Goal: Find specific page/section: Locate a particular part of the current website

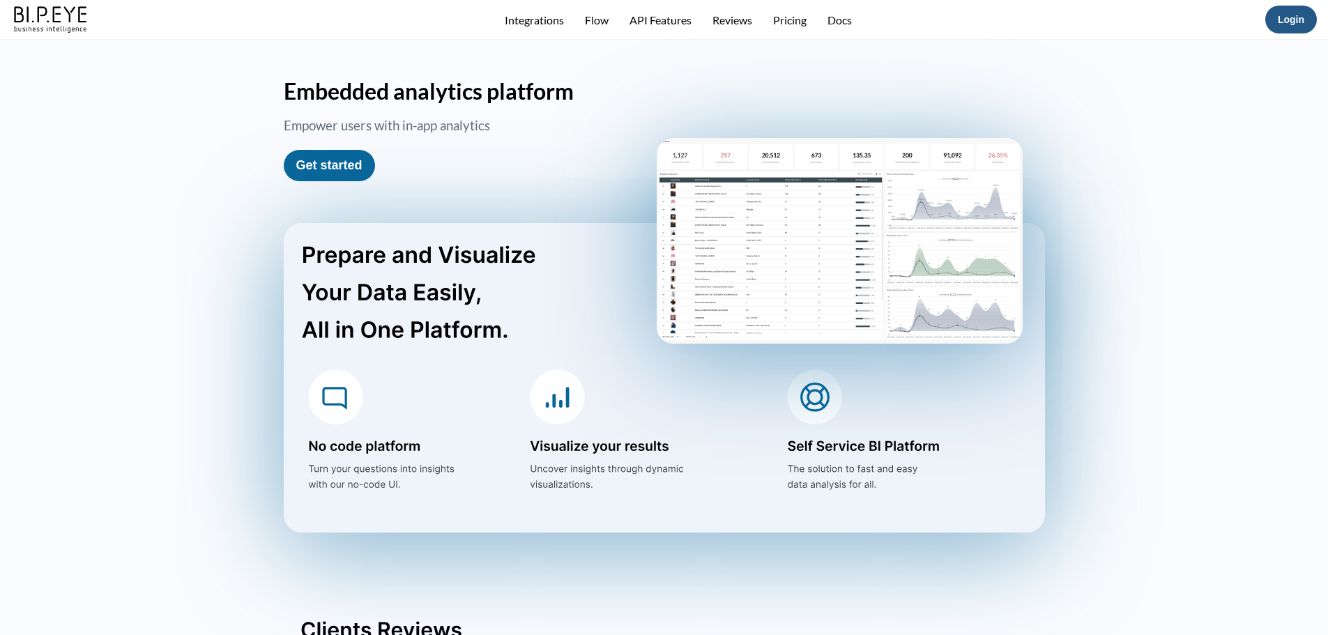
click at [1287, 14] on link "Login" at bounding box center [1291, 19] width 26 height 11
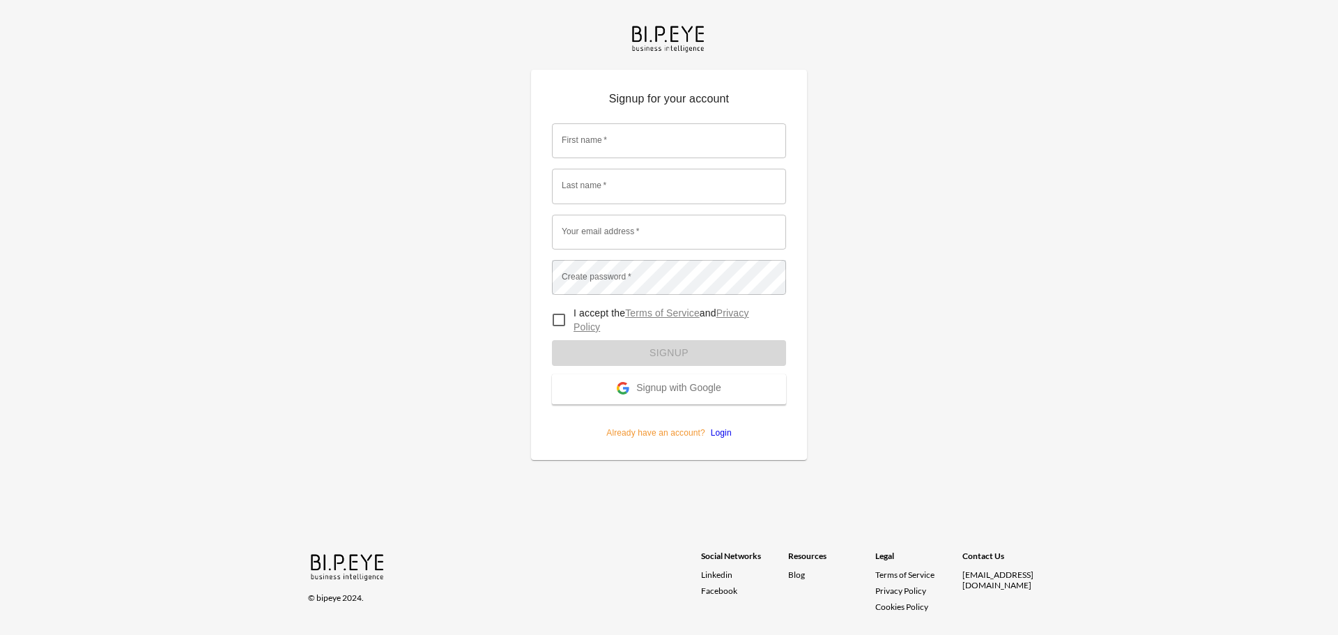
click at [721, 434] on link "Login" at bounding box center [718, 433] width 26 height 10
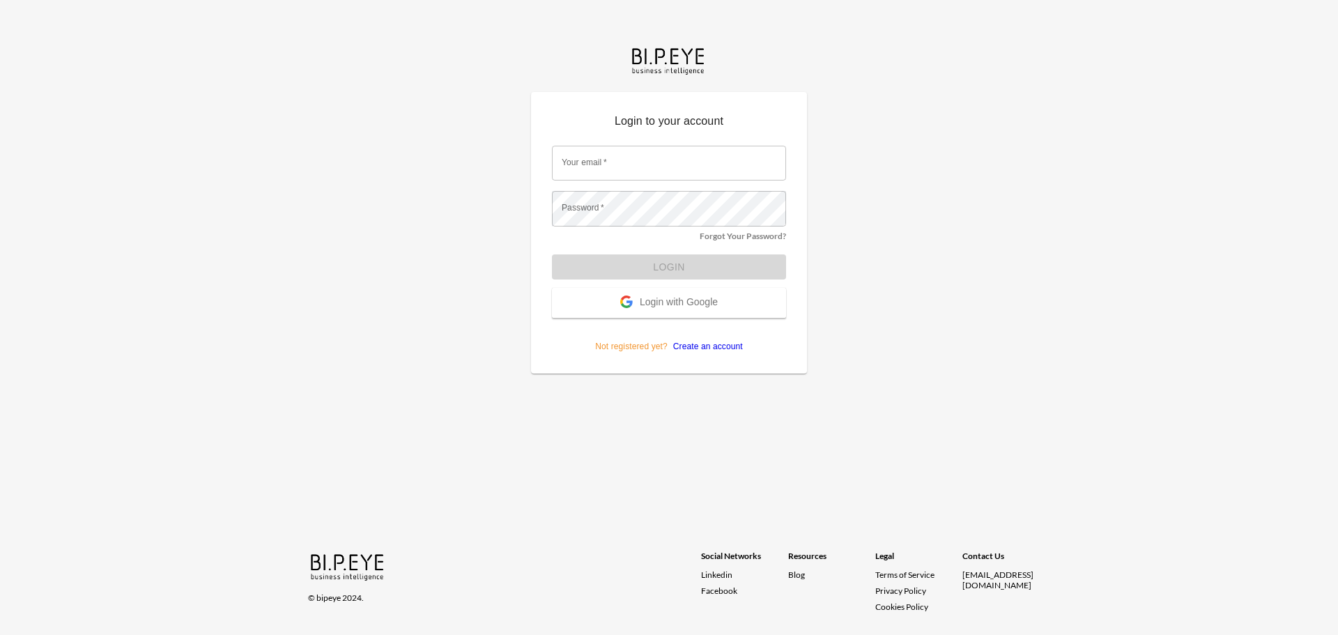
click at [600, 168] on input "Your email   *" at bounding box center [669, 163] width 234 height 35
type input "[EMAIL_ADDRESS][DOMAIN_NAME]"
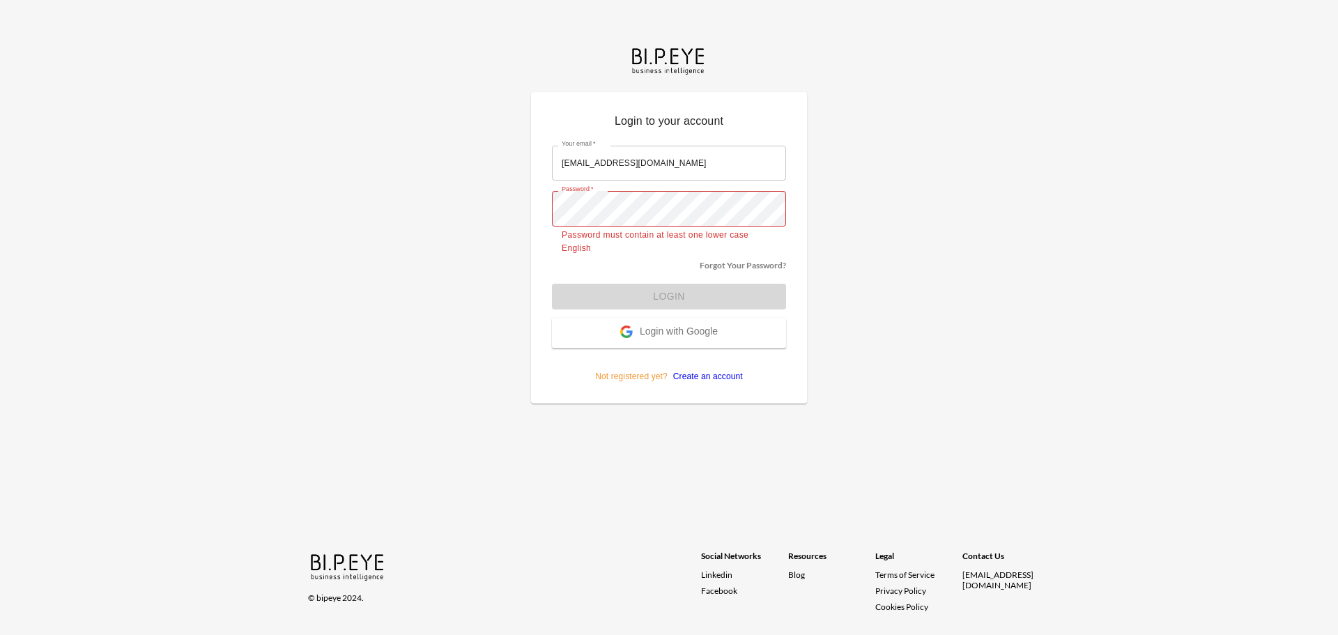
click at [651, 293] on form "Your email   * [EMAIL_ADDRESS][DOMAIN_NAME] Your email   * Password   * Passwor…" at bounding box center [669, 258] width 234 height 247
click at [649, 275] on form "Your email   * [EMAIL_ADDRESS][DOMAIN_NAME] Your email   * Password   * Passwor…" at bounding box center [669, 258] width 234 height 247
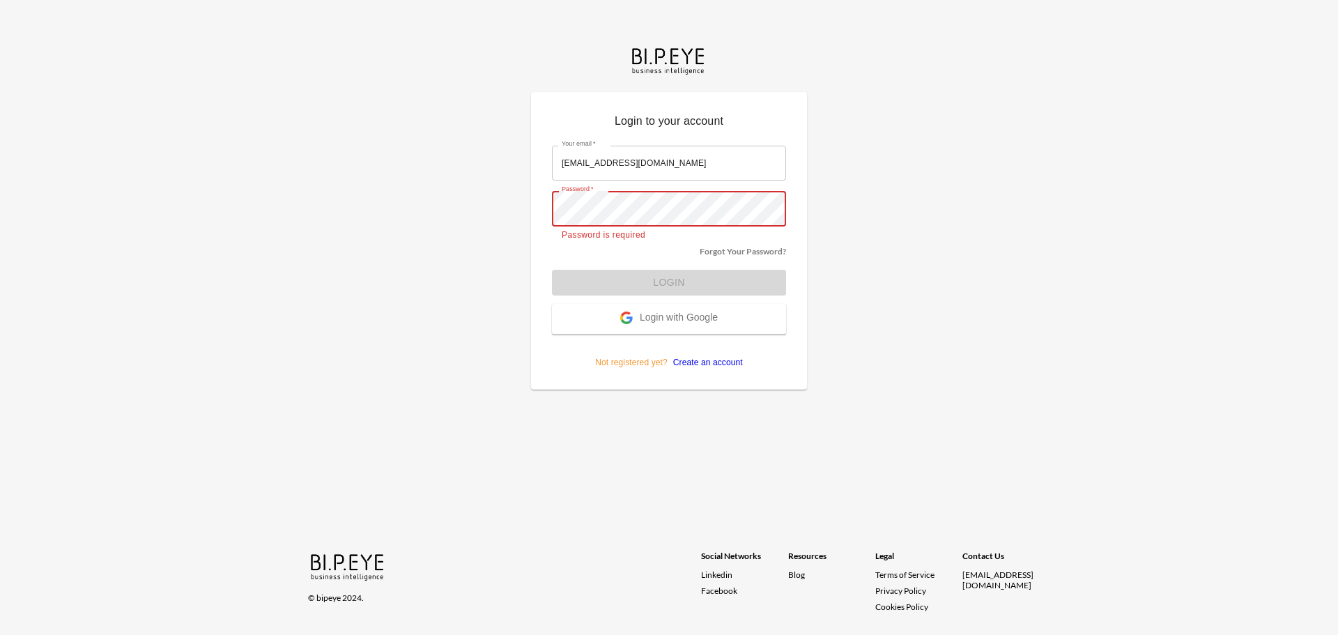
click at [792, 213] on div "Login to your account Your email   * [EMAIL_ADDRESS][DOMAIN_NAME] Your email   …" at bounding box center [669, 241] width 276 height 298
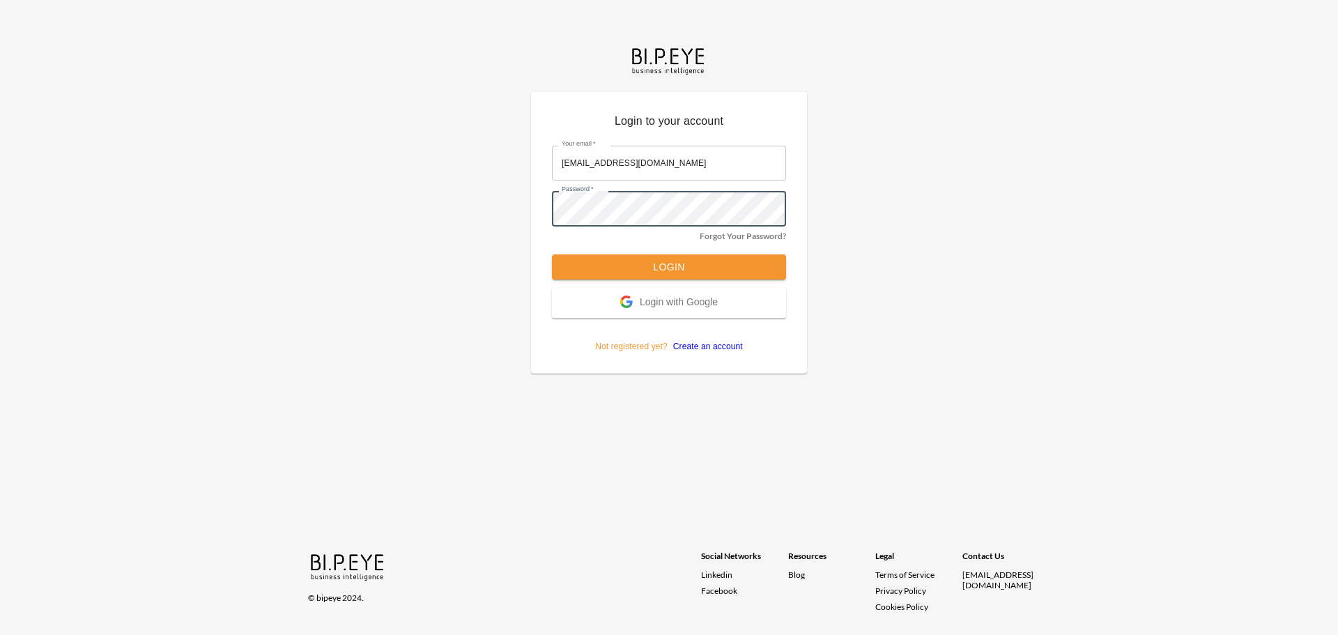
click at [591, 267] on button "Login" at bounding box center [669, 267] width 234 height 26
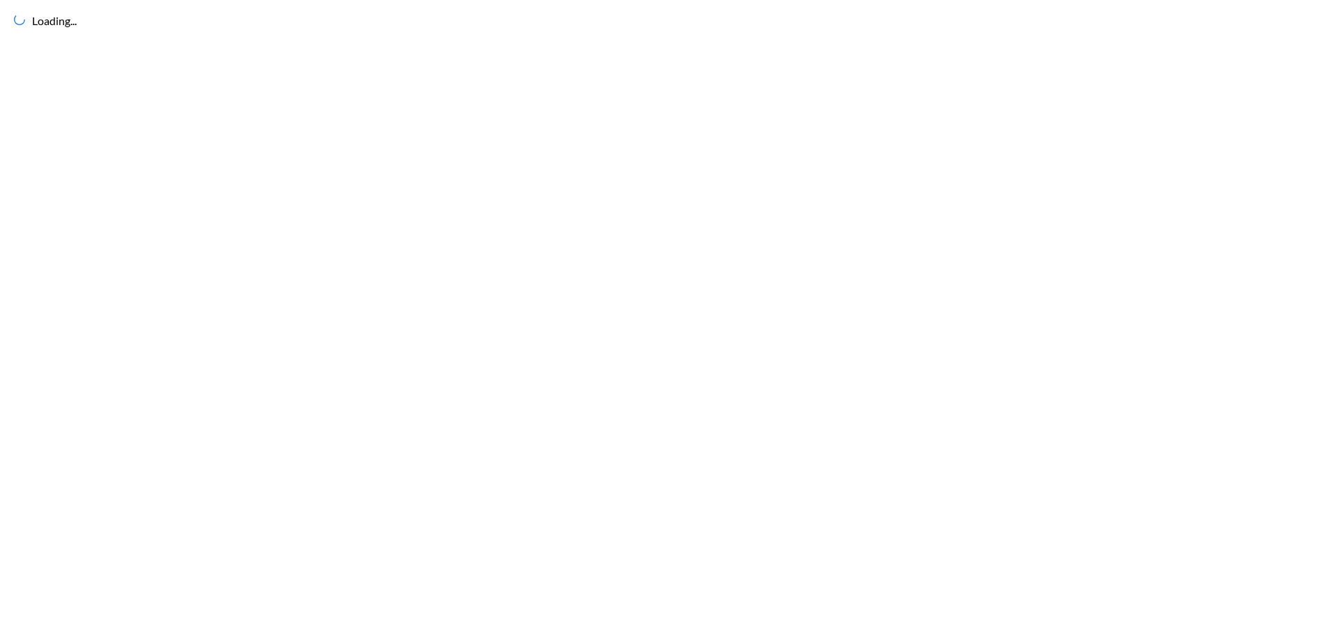
click at [687, 262] on div "Loading..." at bounding box center [669, 317] width 1338 height 635
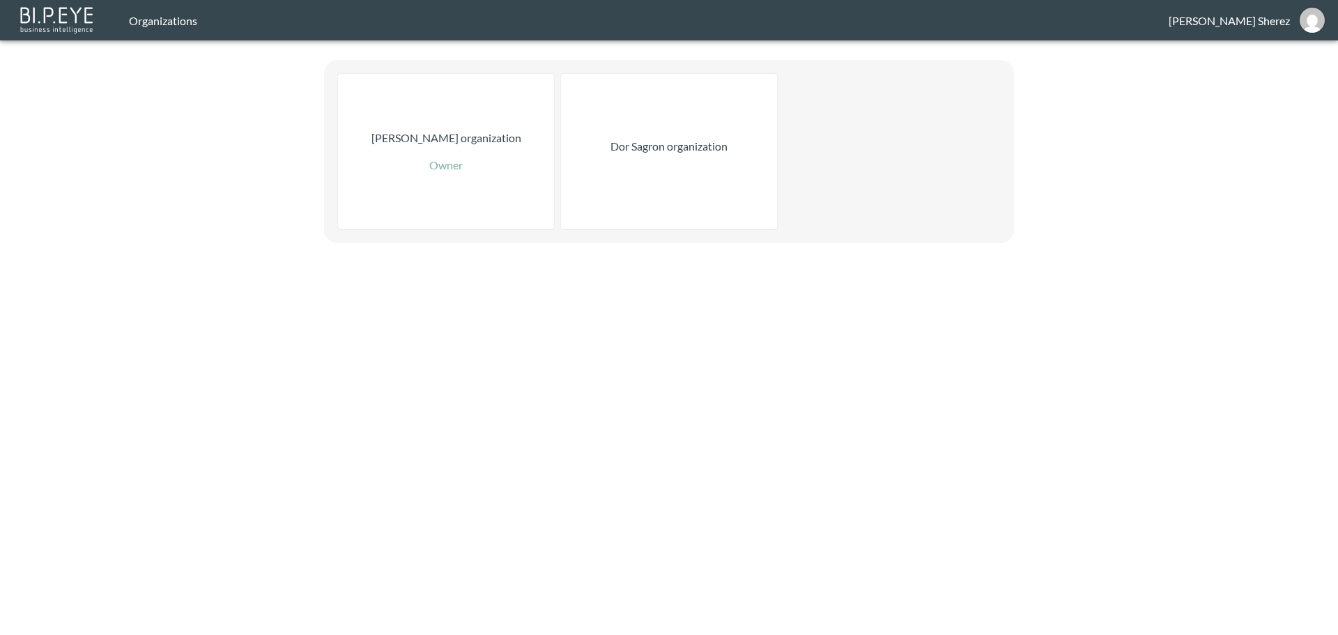
click at [751, 408] on div "Organizations [PERSON_NAME] [PERSON_NAME] organization Owner Dor Sagron organiz…" at bounding box center [669, 317] width 1338 height 635
click at [664, 199] on div "Dor Sagron organization" at bounding box center [669, 151] width 216 height 155
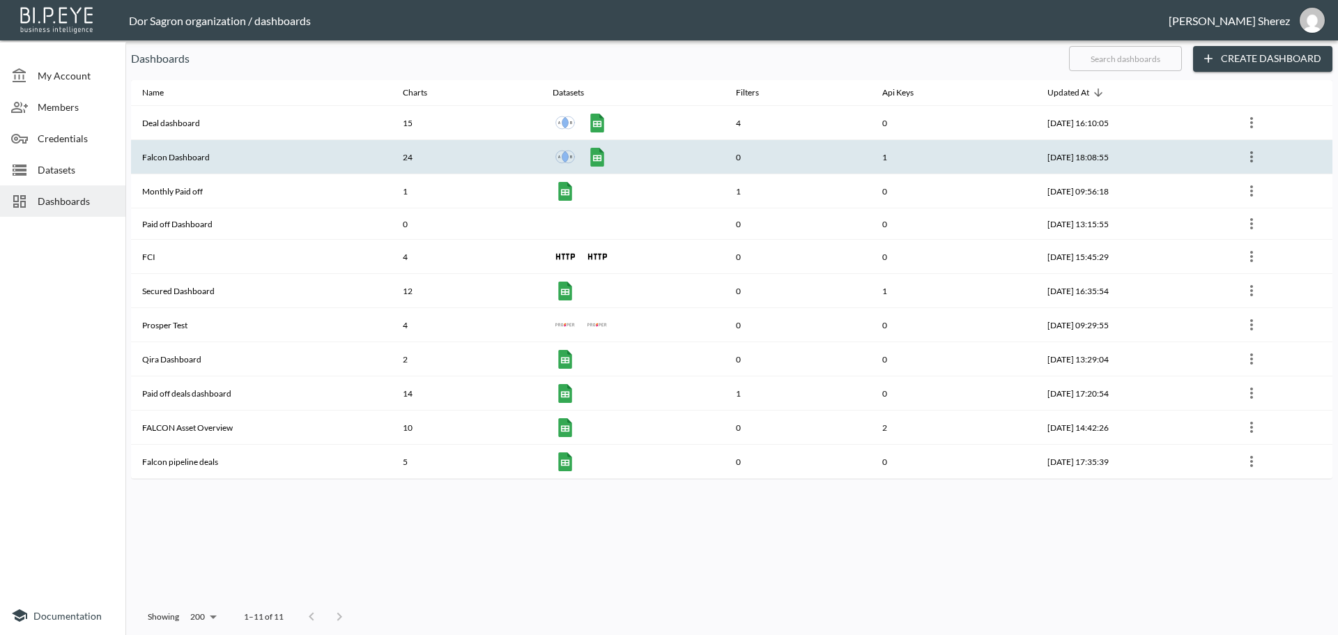
click at [234, 165] on th "Falcon Dashboard" at bounding box center [261, 157] width 261 height 34
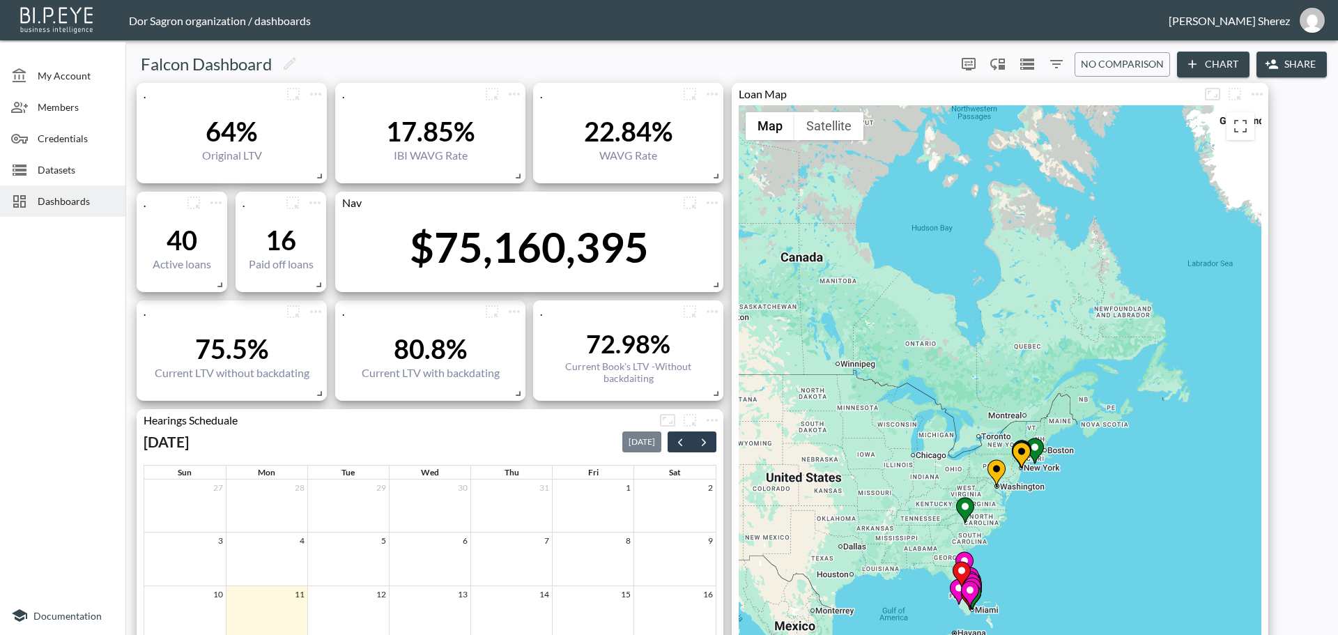
click at [553, 261] on div "$75,160,395" at bounding box center [529, 247] width 239 height 50
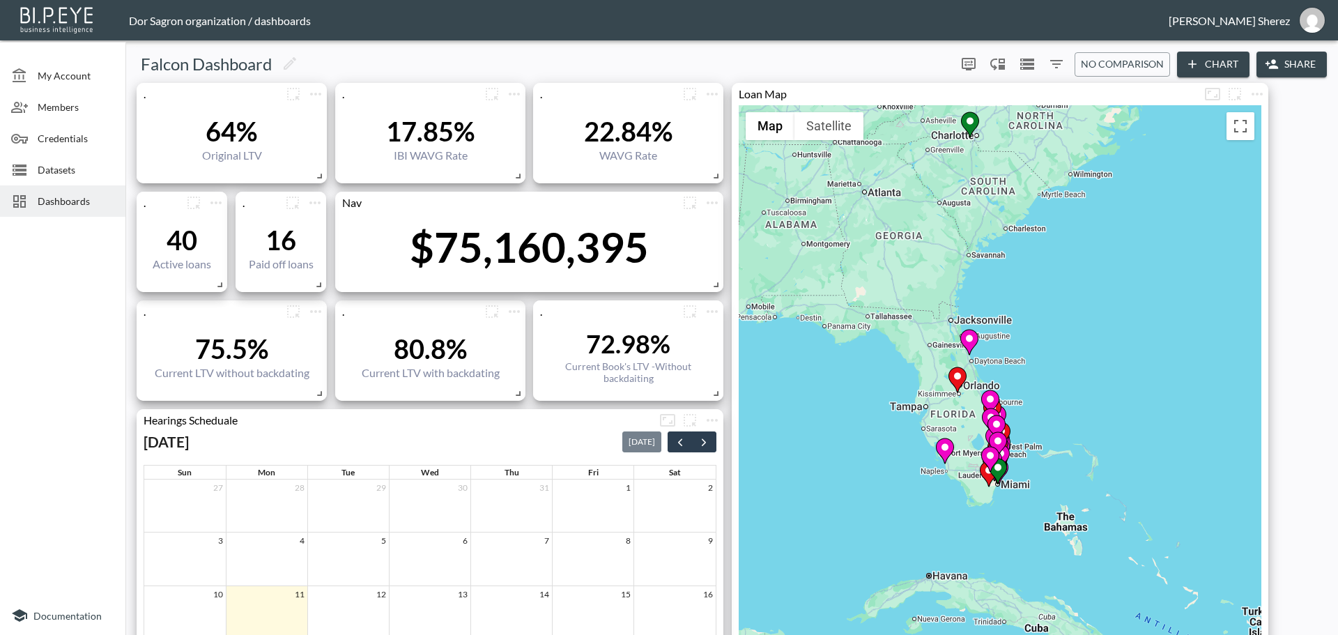
drag, startPoint x: 1073, startPoint y: 429, endPoint x: 1084, endPoint y: 389, distance: 41.9
click at [1084, 389] on div "To activate drag with keyboard, press Alt + Enter. Once in keyboard drag state,…" at bounding box center [1000, 464] width 523 height 719
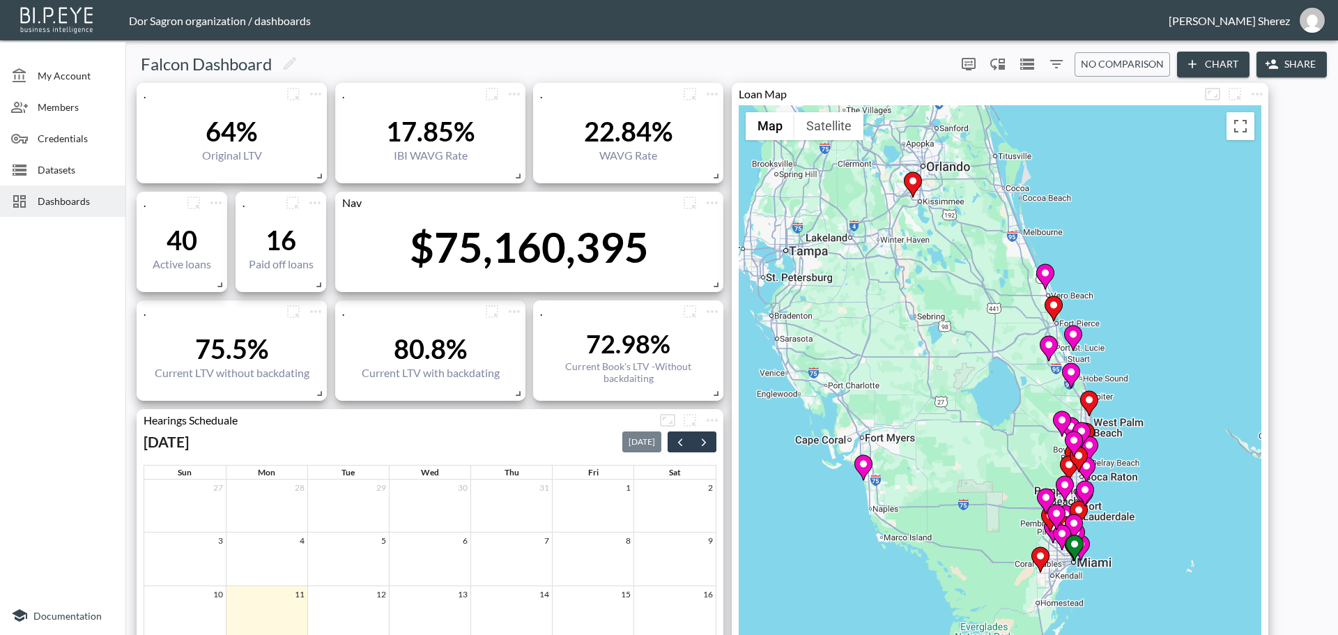
drag, startPoint x: 971, startPoint y: 528, endPoint x: 1169, endPoint y: 506, distance: 199.2
click at [1169, 506] on div "To activate drag with keyboard, press Alt + Enter. Once in keyboard drag state,…" at bounding box center [1000, 464] width 523 height 719
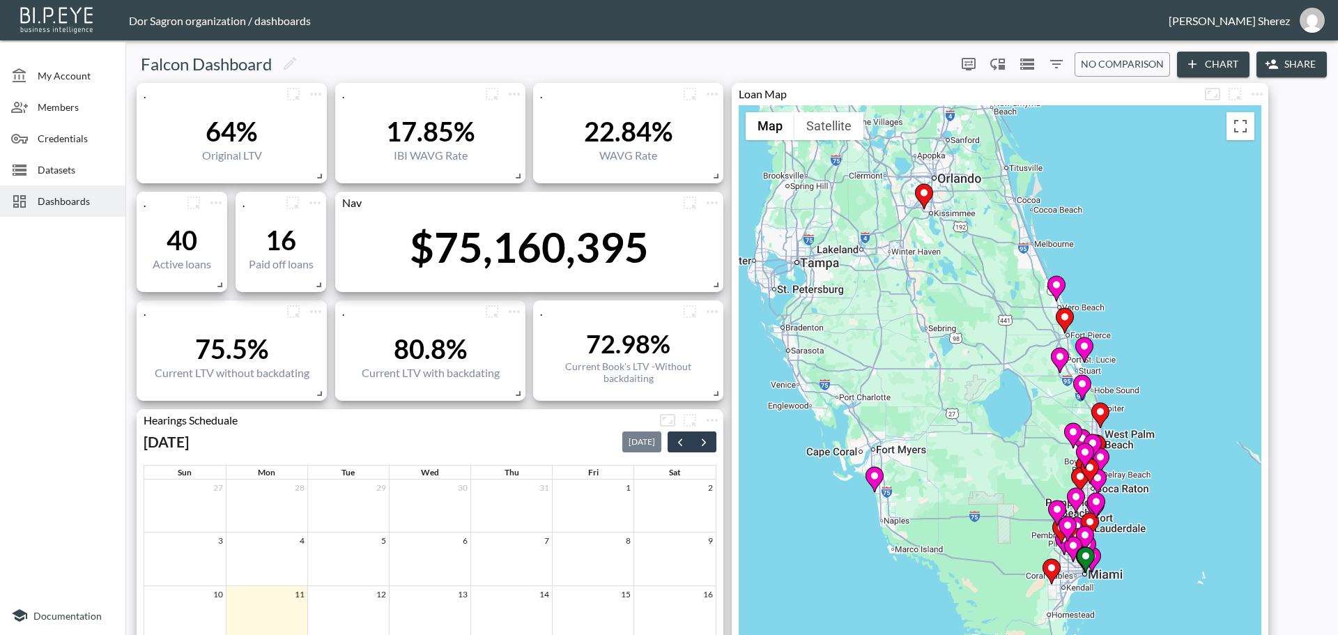
drag, startPoint x: 1172, startPoint y: 430, endPoint x: 1182, endPoint y: 445, distance: 18.0
click at [1182, 445] on div "To activate drag with keyboard, press Alt + Enter. Once in keyboard drag state,…" at bounding box center [1000, 464] width 523 height 719
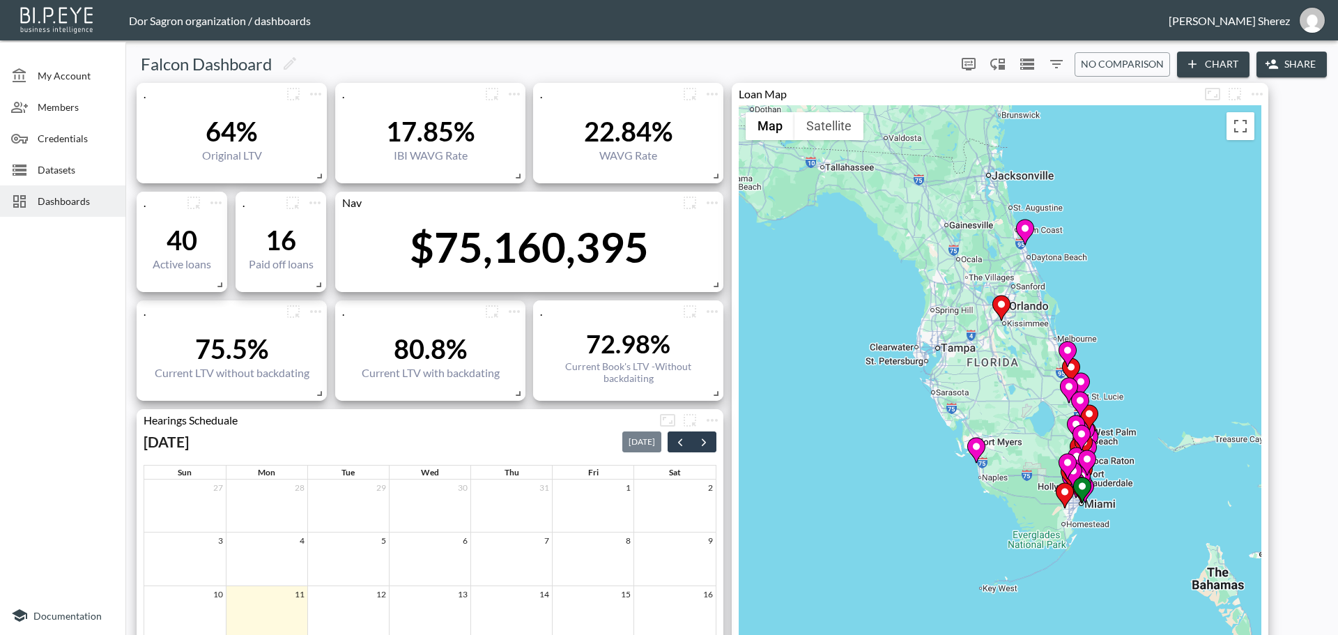
drag, startPoint x: 1168, startPoint y: 446, endPoint x: 1146, endPoint y: 451, distance: 22.1
click at [1146, 451] on div "To activate drag with keyboard, press Alt + Enter. Once in keyboard drag state,…" at bounding box center [1000, 464] width 523 height 719
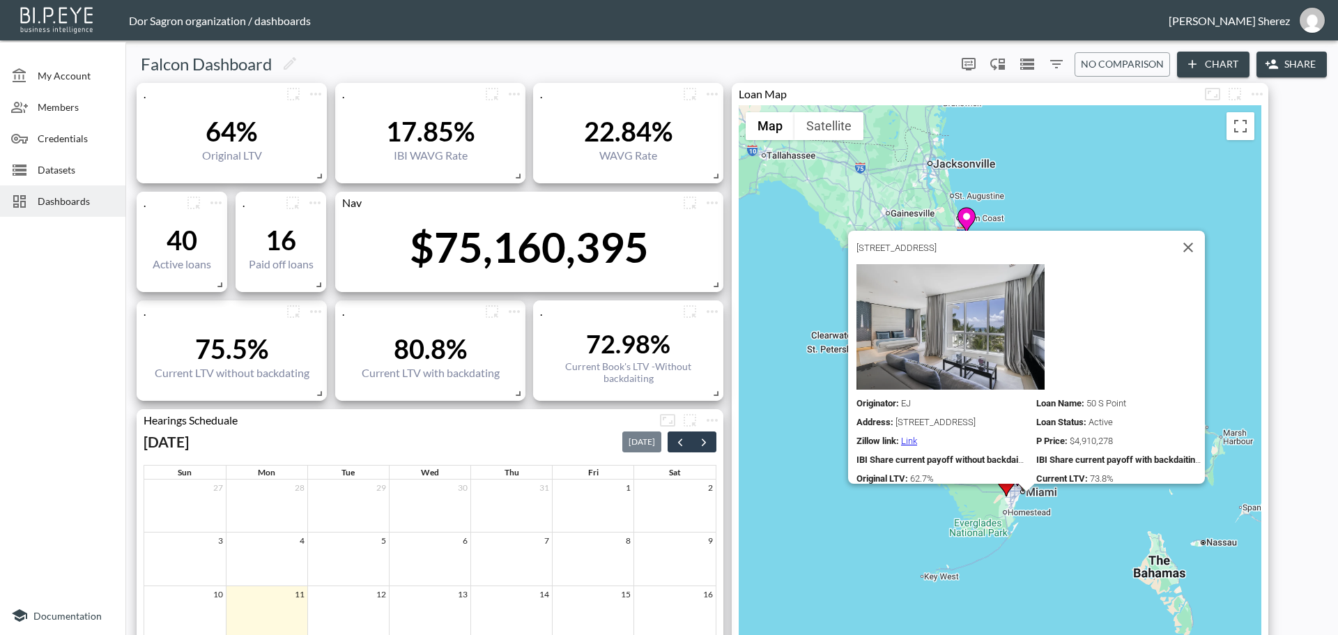
drag, startPoint x: 1110, startPoint y: 542, endPoint x: 1099, endPoint y: 528, distance: 18.0
click at [1099, 528] on div "To activate drag with keyboard, press Alt + Enter. Once in keyboard drag state,…" at bounding box center [1000, 464] width 523 height 719
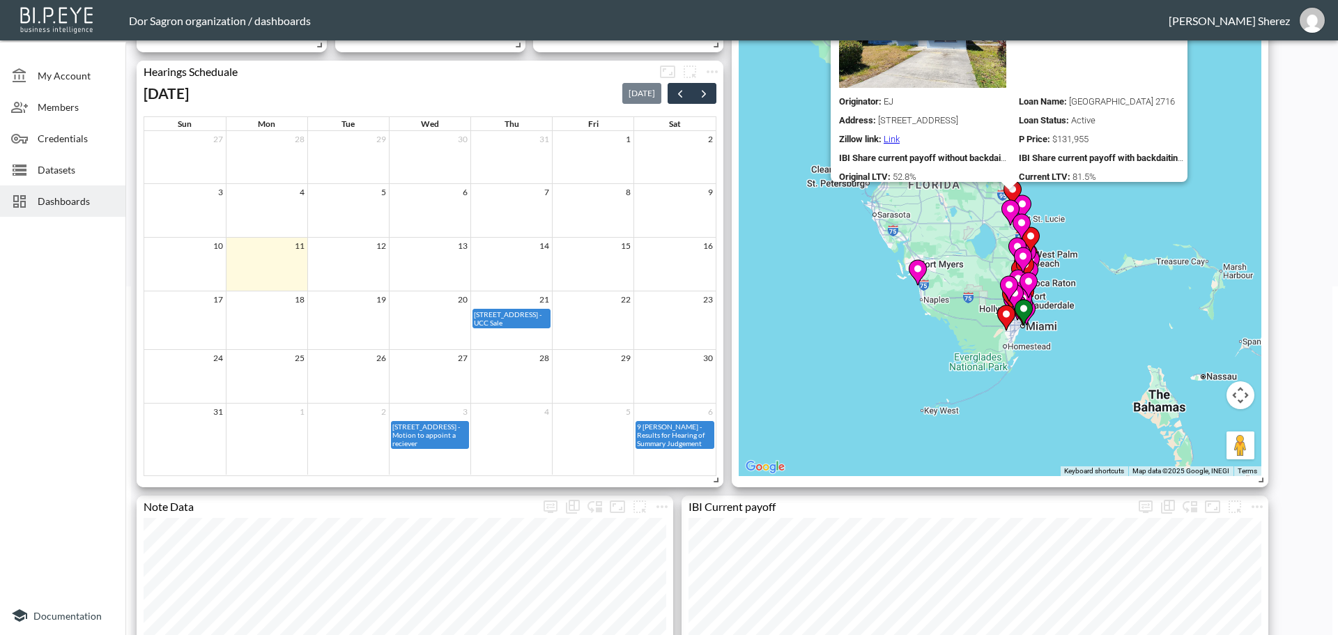
scroll to position [139, 0]
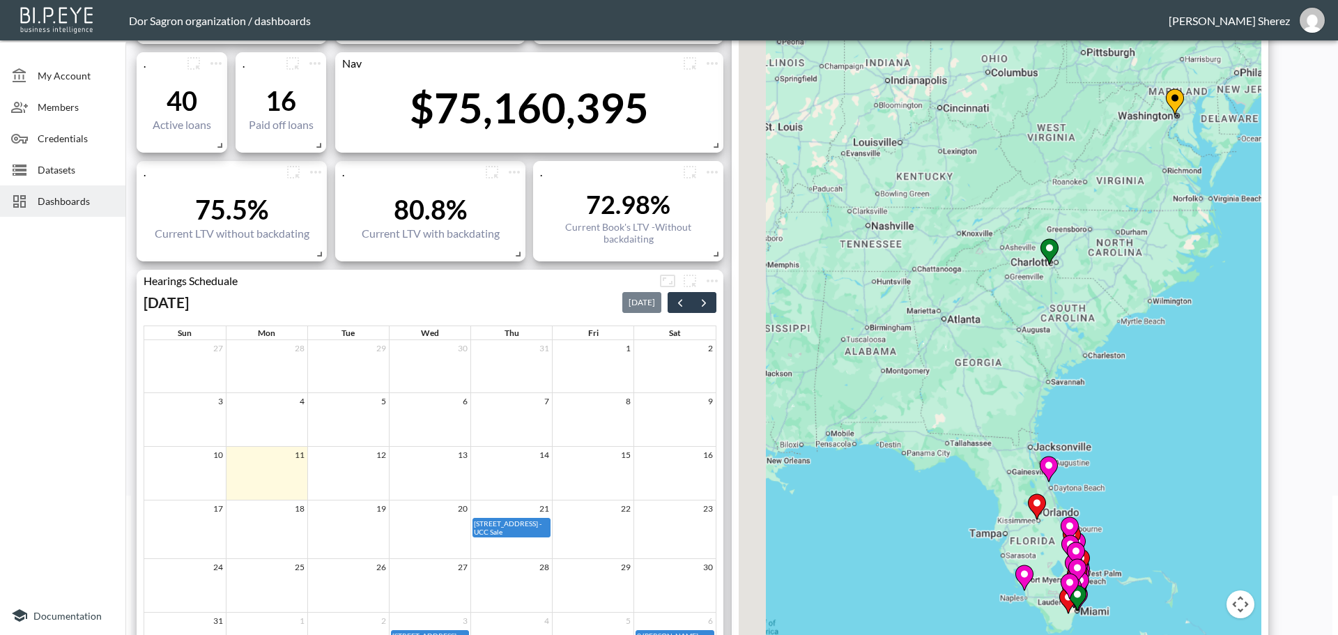
drag, startPoint x: 793, startPoint y: 319, endPoint x: 985, endPoint y: 523, distance: 280.0
click at [983, 523] on div "To activate drag with keyboard, press Alt + Enter. Once in keyboard drag state,…" at bounding box center [1000, 325] width 523 height 719
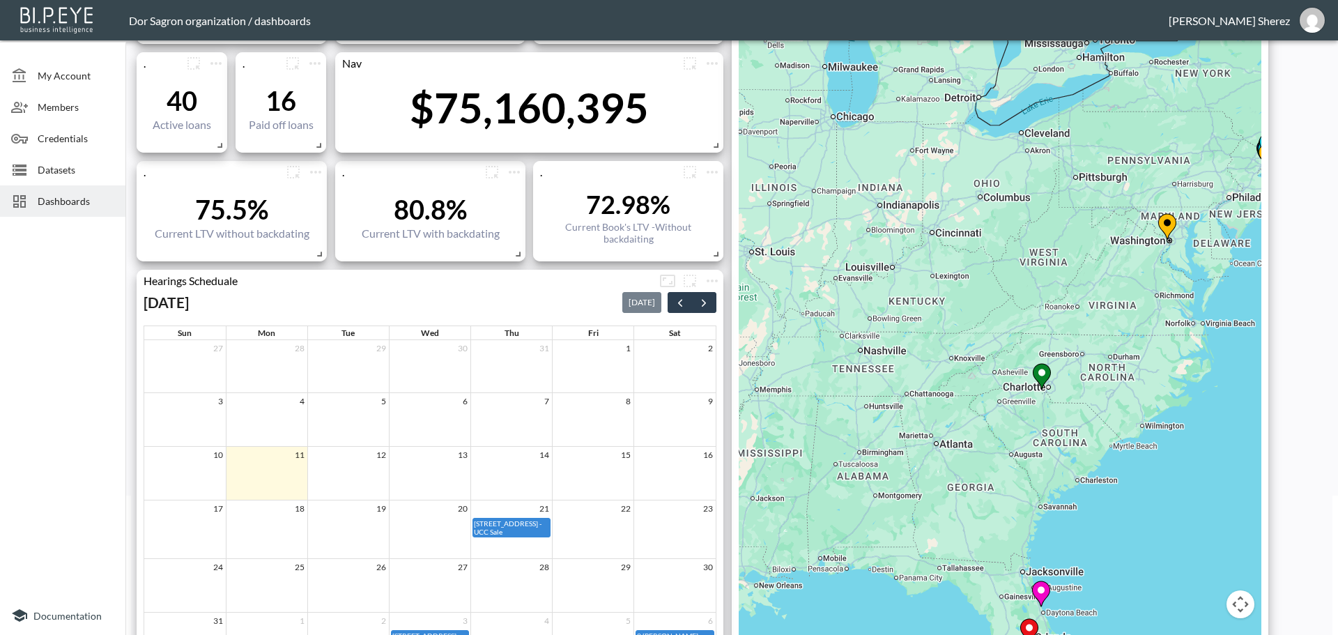
drag, startPoint x: 1204, startPoint y: 458, endPoint x: 1139, endPoint y: 544, distance: 107.9
click at [1140, 544] on div "To activate drag with keyboard, press Alt + Enter. Once in keyboard drag state,…" at bounding box center [1000, 325] width 523 height 719
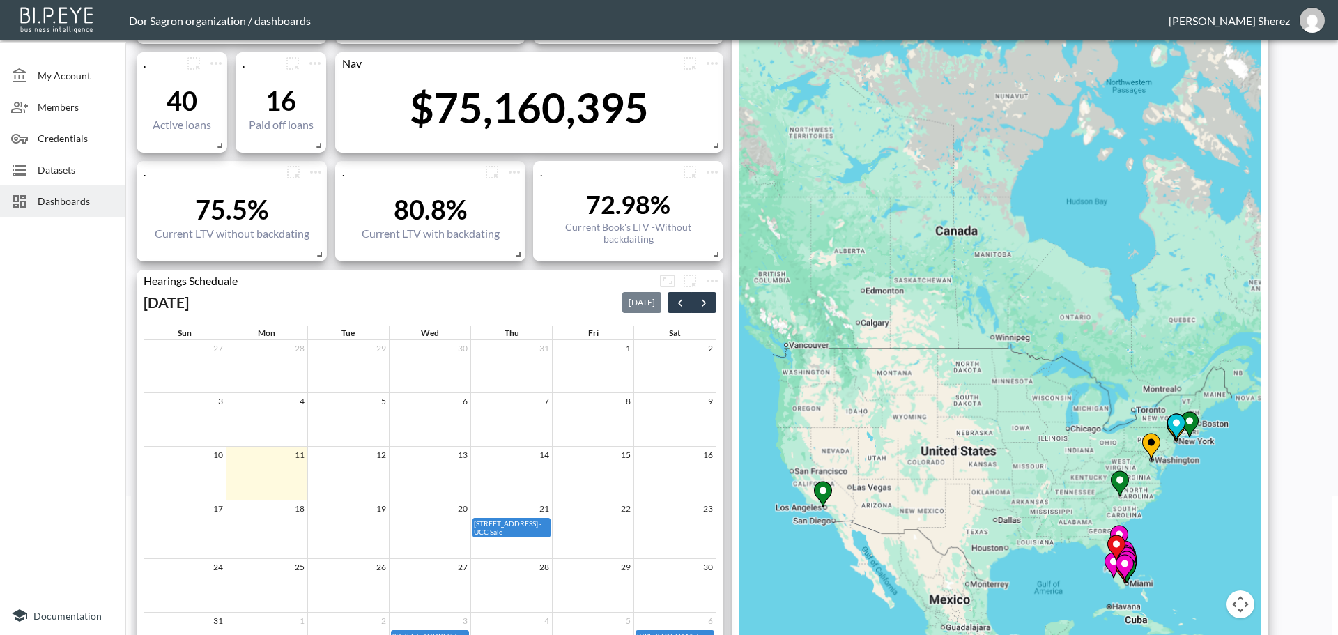
drag, startPoint x: 1183, startPoint y: 524, endPoint x: 1057, endPoint y: 548, distance: 129.0
click at [1057, 549] on div "To activate drag with keyboard, press Alt + Enter. Once in keyboard drag state,…" at bounding box center [1000, 325] width 523 height 719
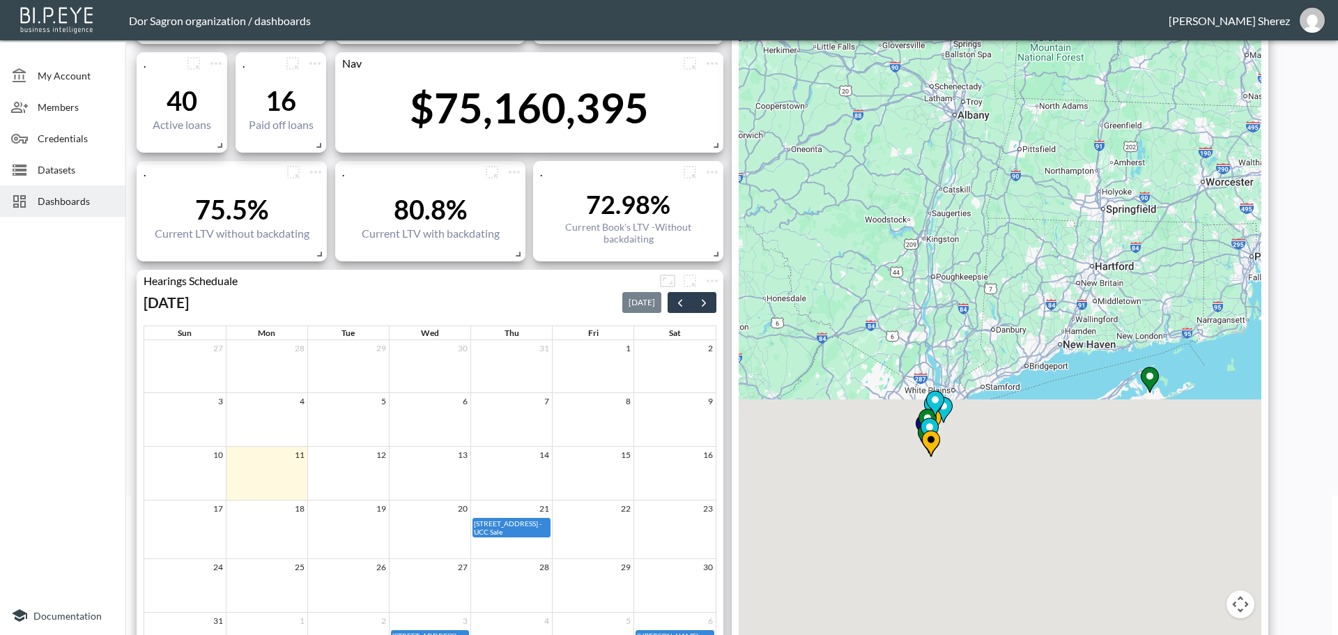
drag, startPoint x: 974, startPoint y: 525, endPoint x: 1036, endPoint y: 524, distance: 62.0
click at [1036, 524] on div "To activate drag with keyboard, press Alt + Enter. Once in keyboard drag state,…" at bounding box center [1000, 325] width 523 height 719
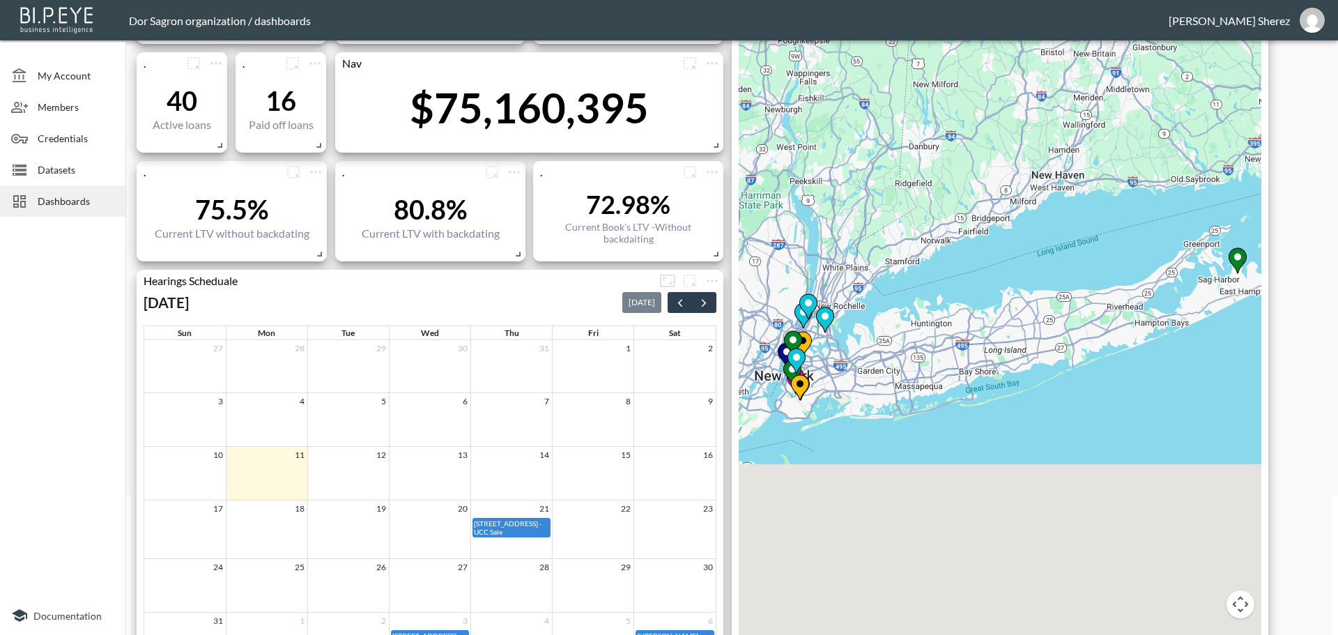
drag, startPoint x: 1068, startPoint y: 467, endPoint x: 1011, endPoint y: 488, distance: 60.9
click at [1011, 488] on div "To activate drag with keyboard, press Alt + Enter. Once in keyboard drag state,…" at bounding box center [1000, 325] width 523 height 719
